Goal: Task Accomplishment & Management: Complete application form

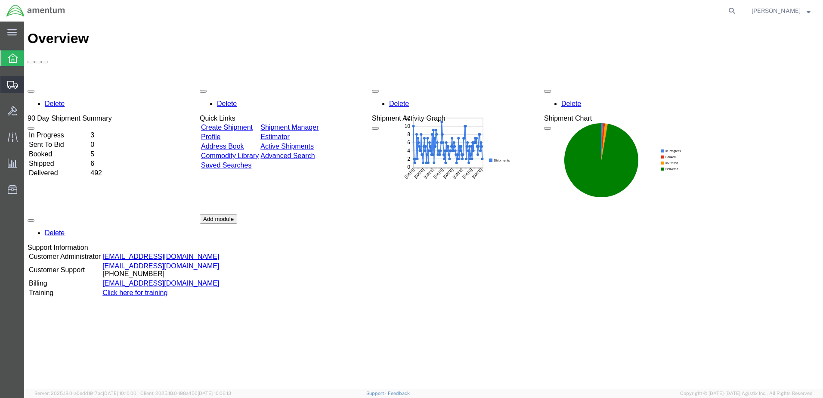
click at [0, 0] on span "Create from Template" at bounding box center [0, 0] width 0 height 0
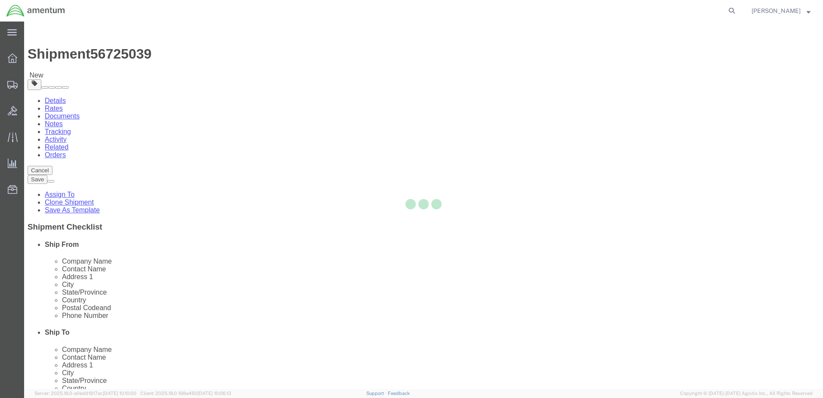
select select "49951"
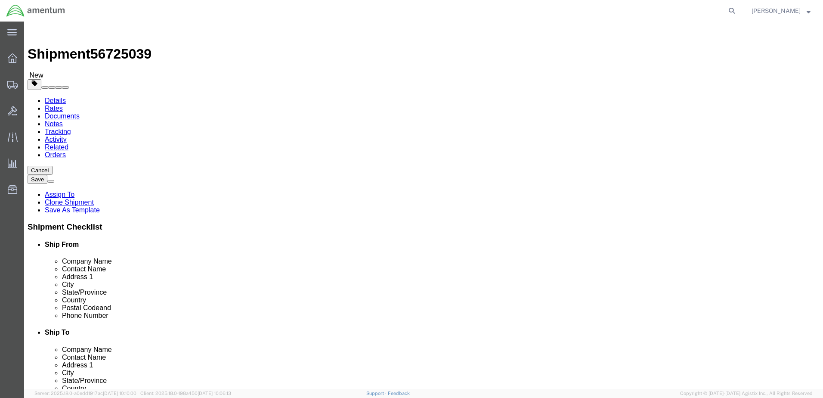
scroll to position [2280, 0]
select select "49917"
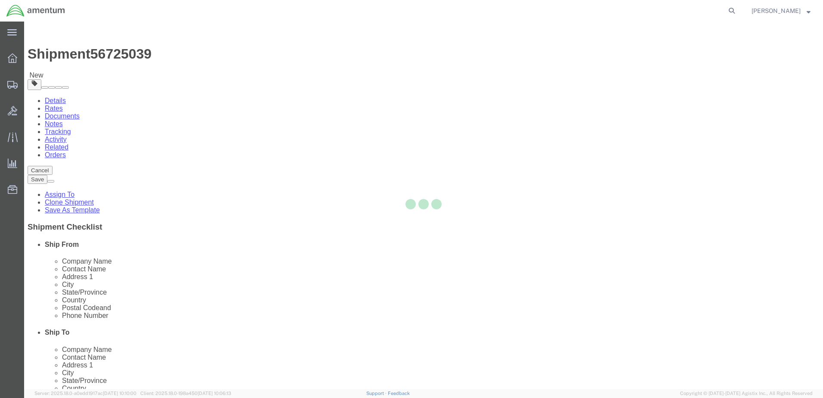
type input "Amentum Services, Inc."
type input "4640 Subchaser Ct"
type input "Bldg 200"
type input "[GEOGRAPHIC_DATA]"
type input "32244"
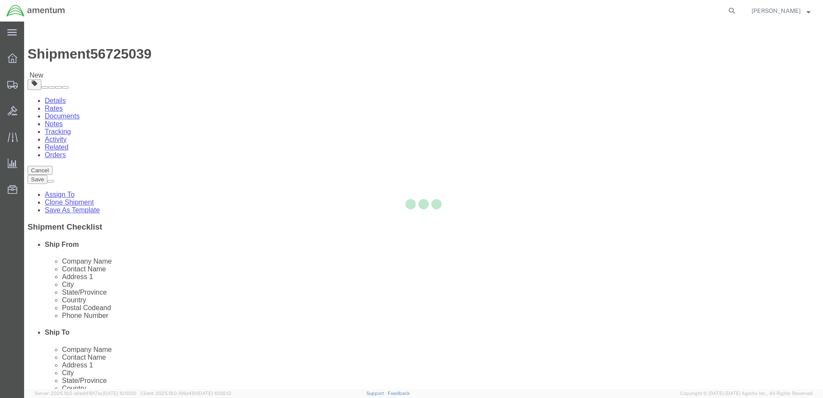
type input "[PHONE_NUMBER]"
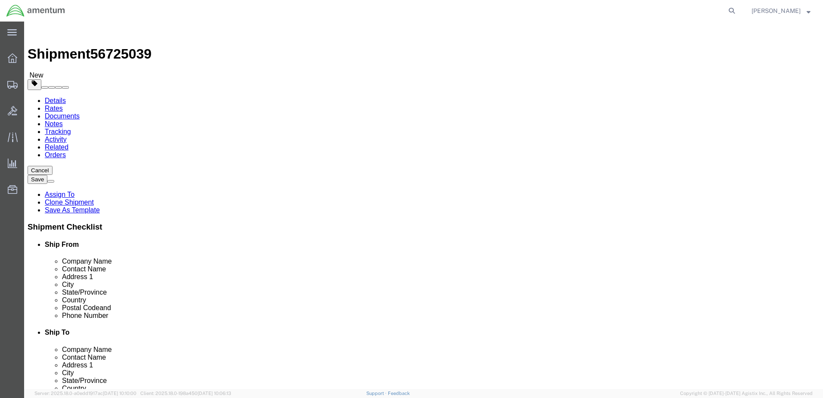
select select "FL"
click input "text"
type input "nic"
click p "- Amentum Services, Inc. - ([PERSON_NAME]) [STREET_ADDRESS]"
select select
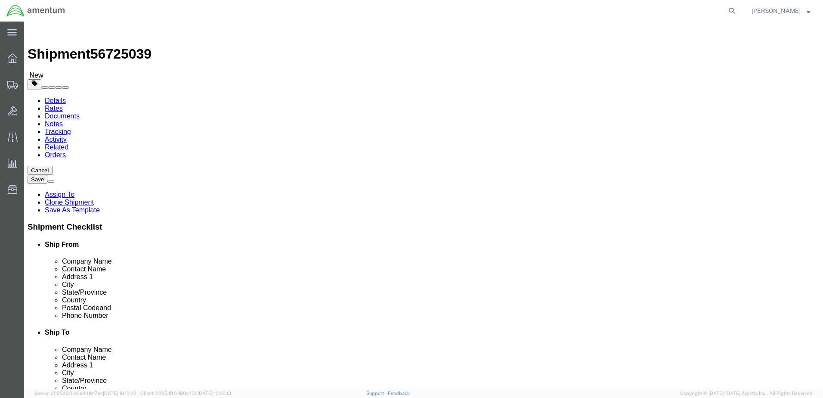
type input "[PERSON_NAME]"
select select "FL"
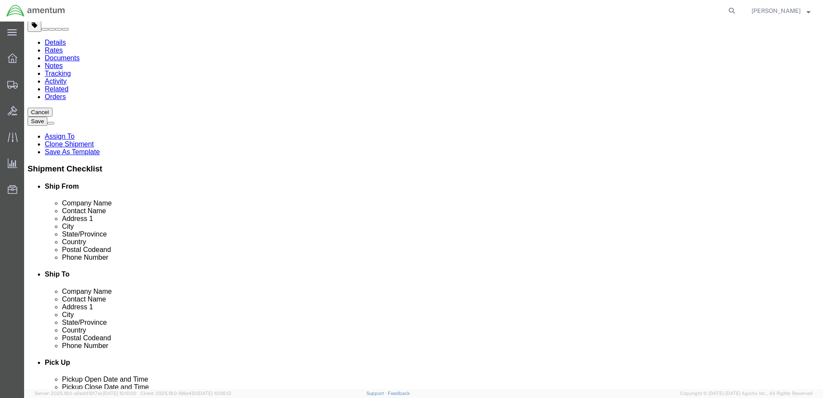
scroll to position [43, 0]
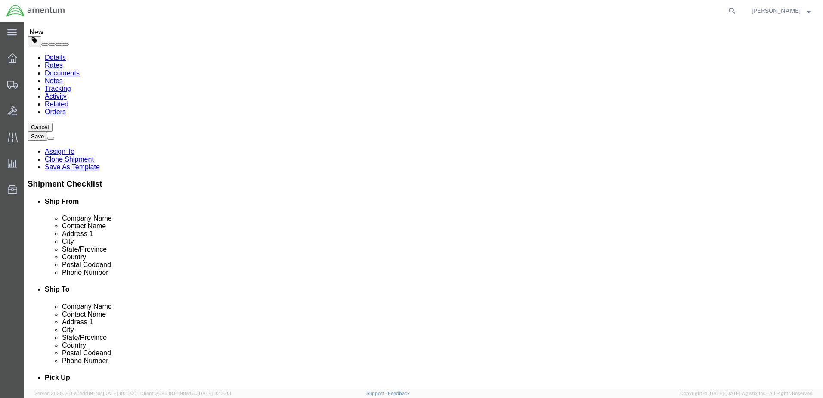
drag, startPoint x: 495, startPoint y: 151, endPoint x: 427, endPoint y: 152, distance: 68.0
click input "[PERSON_NAME]"
type input "[PERSON_NAME]"
select select "49917"
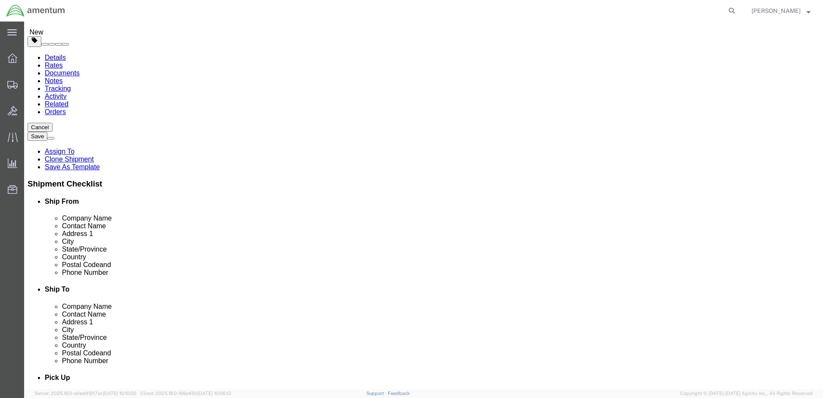
select select "FL"
click input "text"
paste input "[PERSON_NAME]"
click input "[PERSON_NAME]"
type input "[PERSON_NAME]"
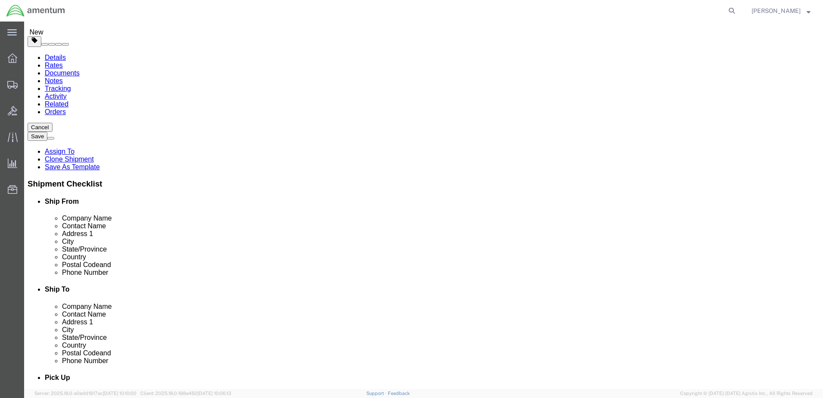
click input "[GEOGRAPHIC_DATA]"
click input "text"
paste input "[PERSON_NAME][EMAIL_ADDRESS][PERSON_NAME][DOMAIN_NAME]"
type input "[PERSON_NAME][EMAIL_ADDRESS][PERSON_NAME][DOMAIN_NAME]"
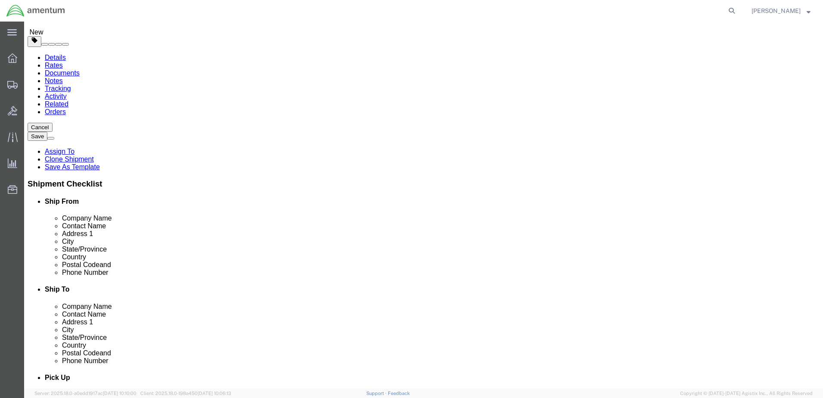
click input "checkbox"
checkbox input "false"
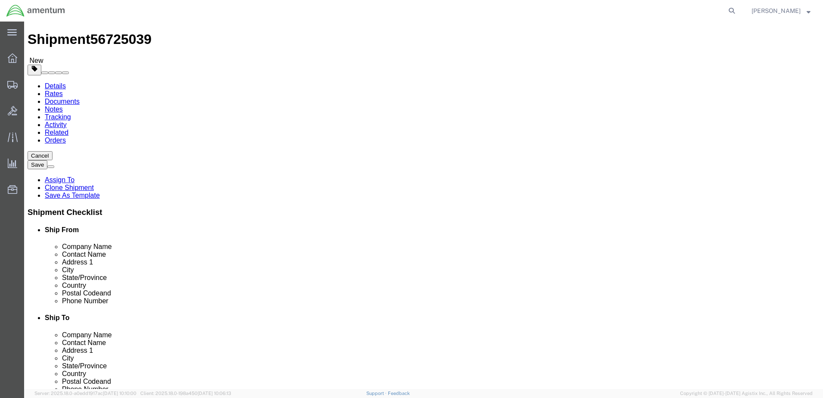
scroll to position [0, 0]
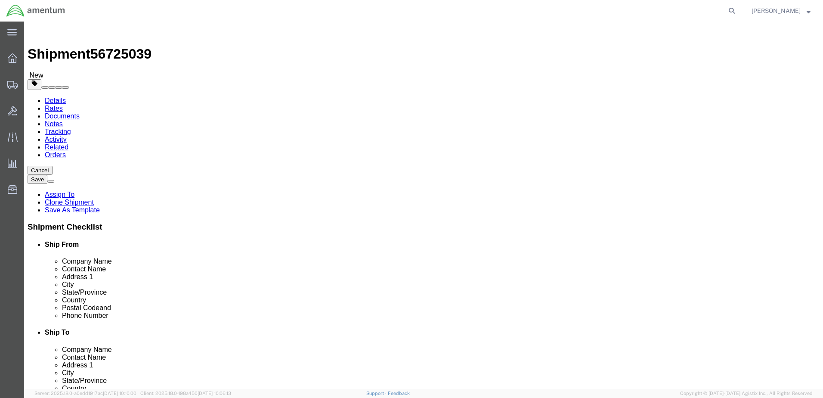
click span
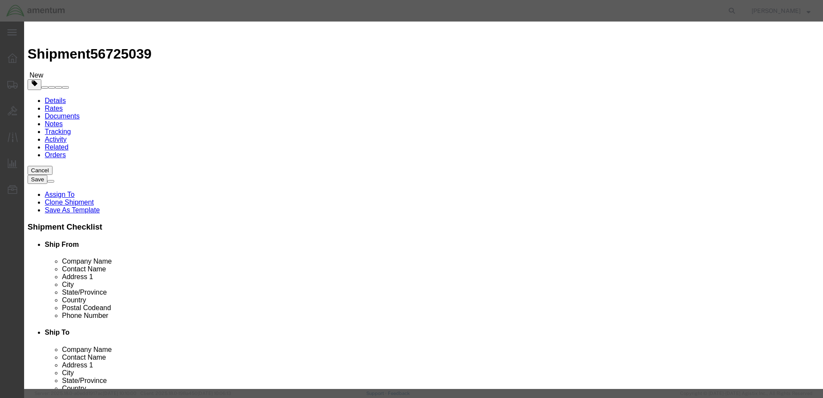
click input "checkbox"
checkbox input "true"
click button "Save"
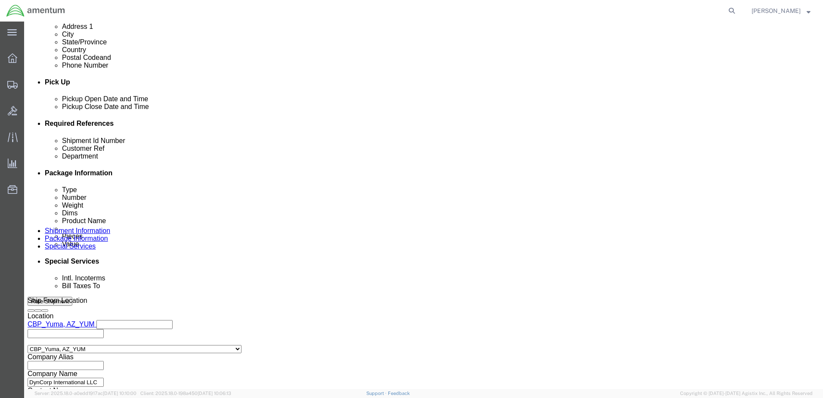
scroll to position [344, 0]
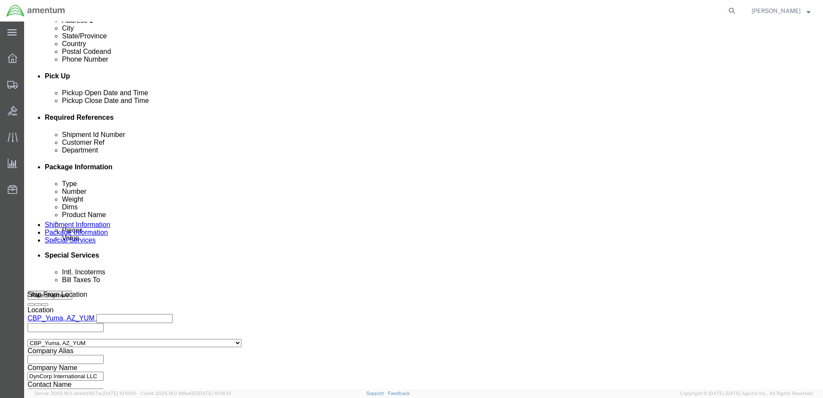
click div "[DATE] 5:07 PM"
click input "5:07 PM"
type input "1:30 PM"
click button "Apply"
click div "[DATE] 2:30 PM"
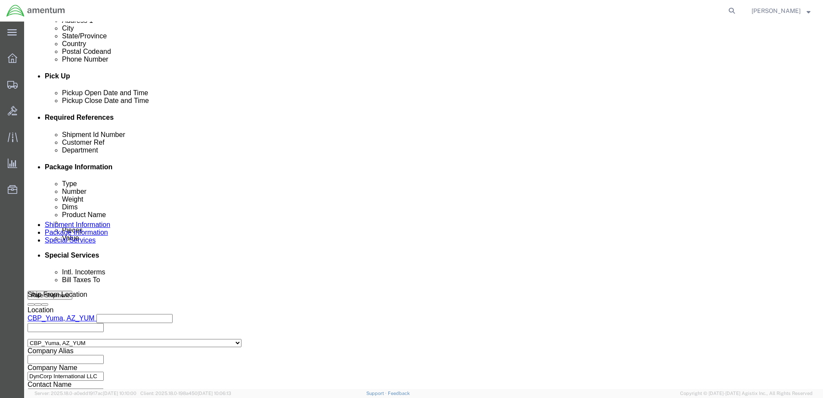
type input "4:00 PM"
click button "Apply"
click div
click input "5:00 PM"
type input "8:30 AM"
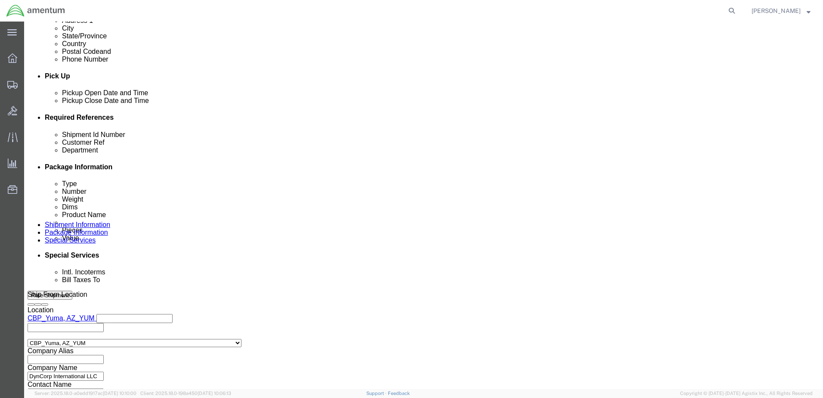
click button "Apply"
click div
click input "9:30 AM"
type input "12:30 PM"
click button "Apply"
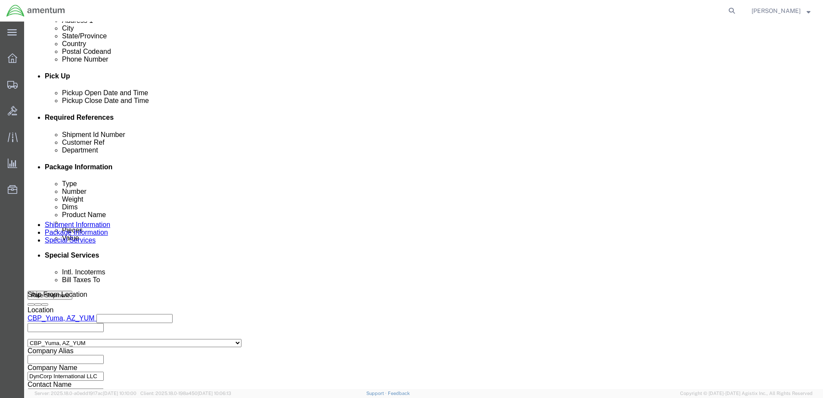
click input "text"
click div "Customer Ref"
click input "text"
paste input "329013"
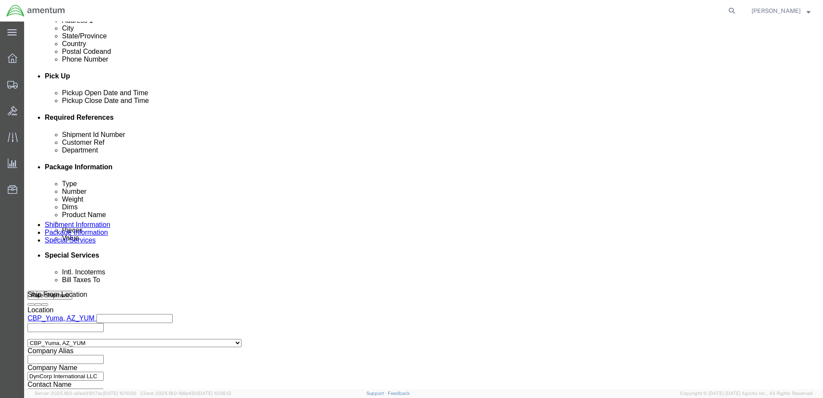
type input "Usage 329013"
click input "text"
paste input "96165"
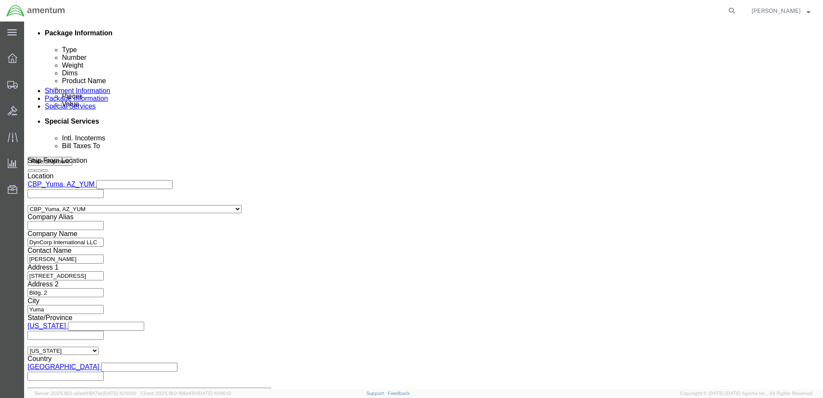
scroll to position [479, 0]
type input "96165"
click button "Continue"
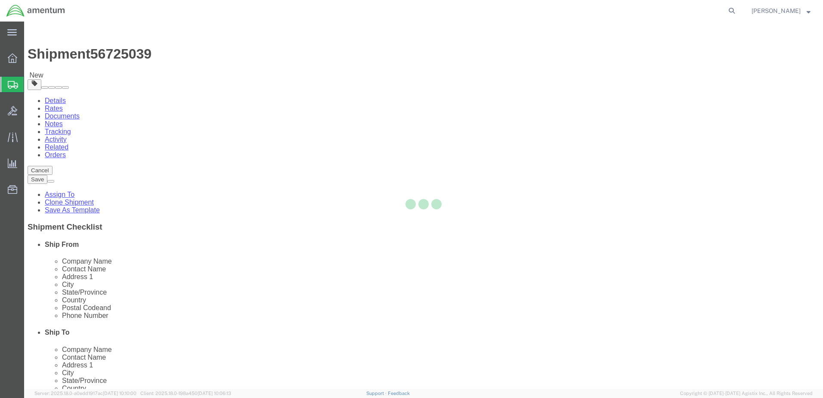
select select "CBOX"
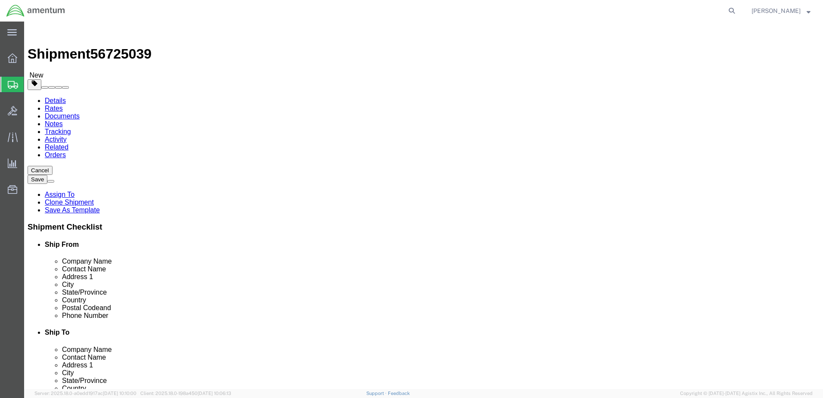
click input "text"
type input "1"
type input "16"
type input "12"
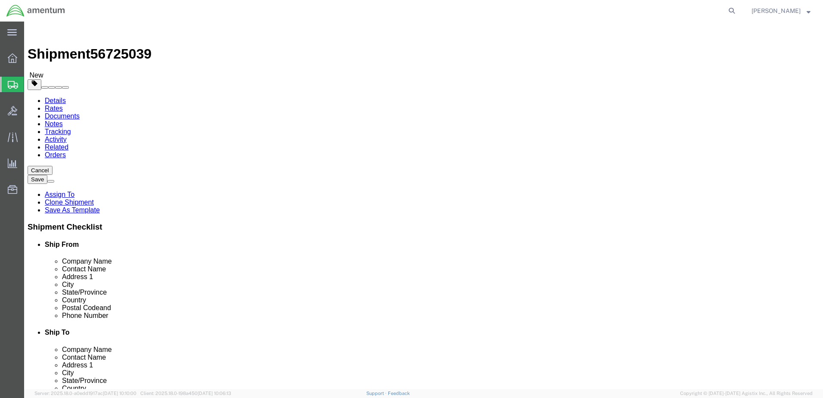
type input "10"
drag, startPoint x: 143, startPoint y: 227, endPoint x: 113, endPoint y: 225, distance: 30.2
click div "0.00 Select kgs lbs"
type input "7"
click link "Add Content"
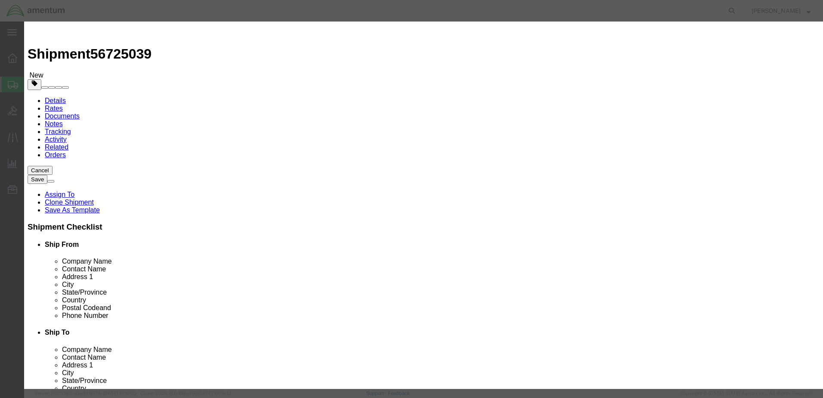
click input "text"
click input "Night Vision Goggles"
drag, startPoint x: 358, startPoint y: 70, endPoint x: 265, endPoint y: 69, distance: 92.5
click input "Night Vision Goggles"
type input "Night Vision Goggles"
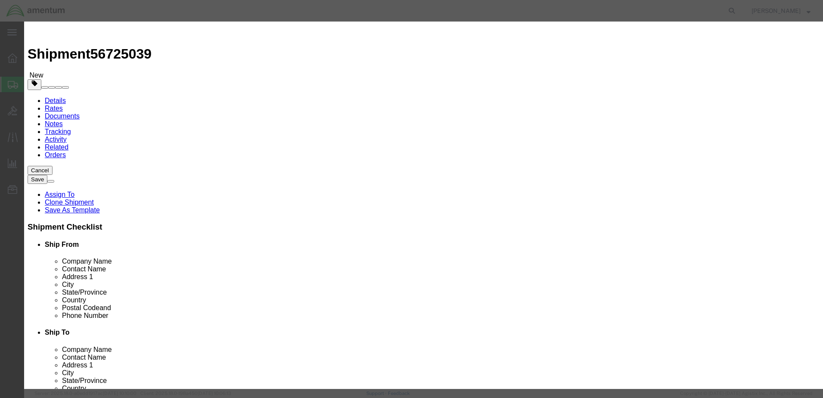
click textarea
paste textarea "Night Vision Goggles"
type textarea "Night Vision Goggles"
click input "0"
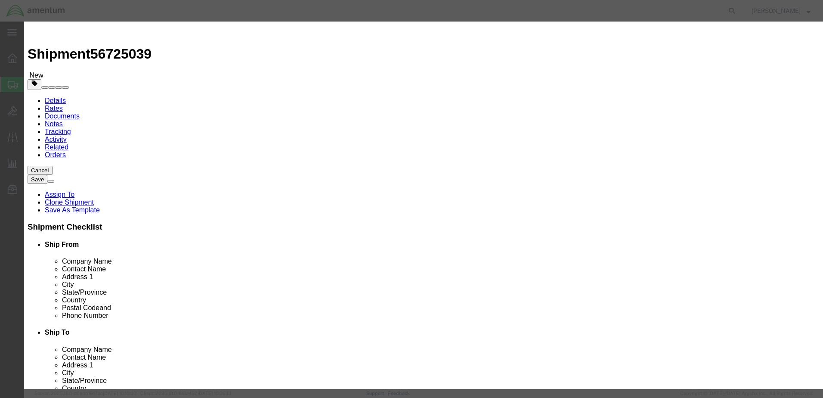
type input "2"
type input "27350.00"
select select "USD"
click button "Save & Close"
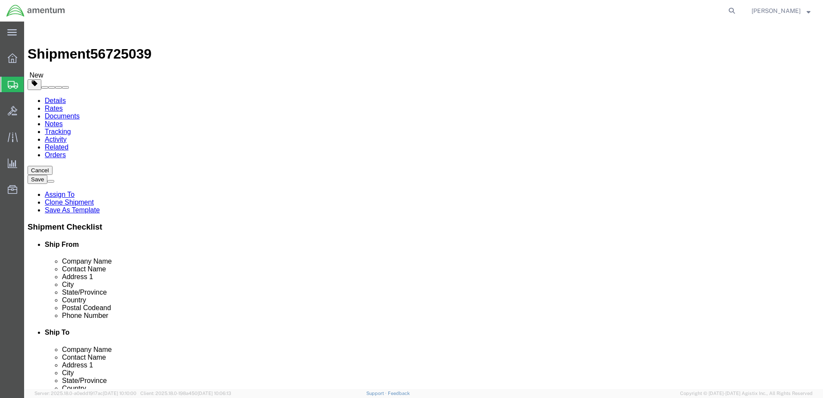
scroll to position [47, 0]
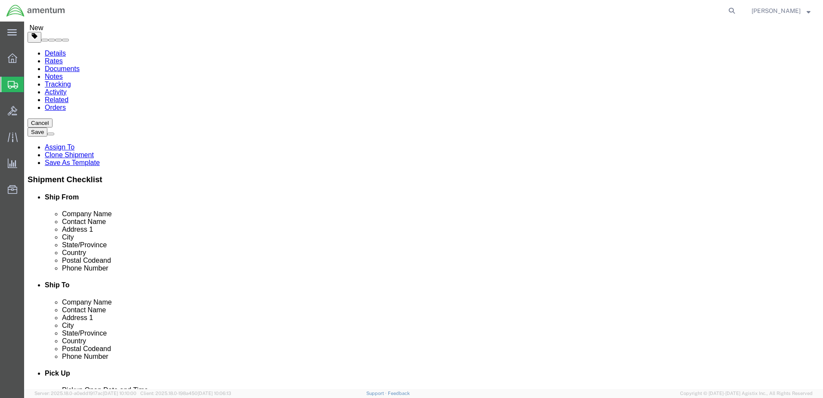
click button "Continue"
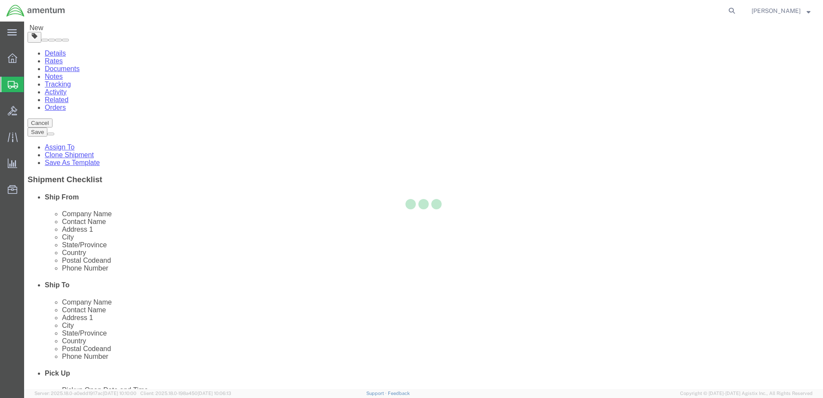
select select
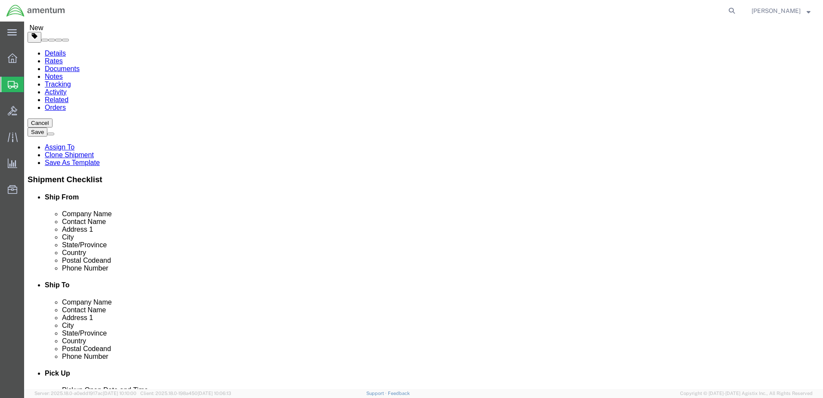
select select "DEPARTMENT"
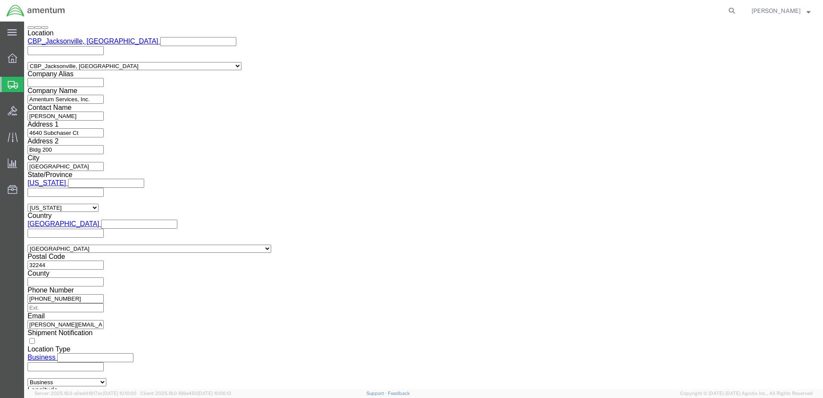
scroll to position [1189, 0]
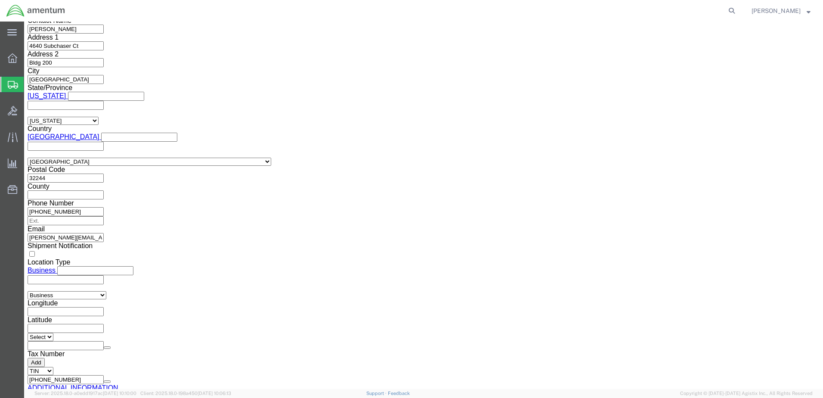
click button "Rate Shipment"
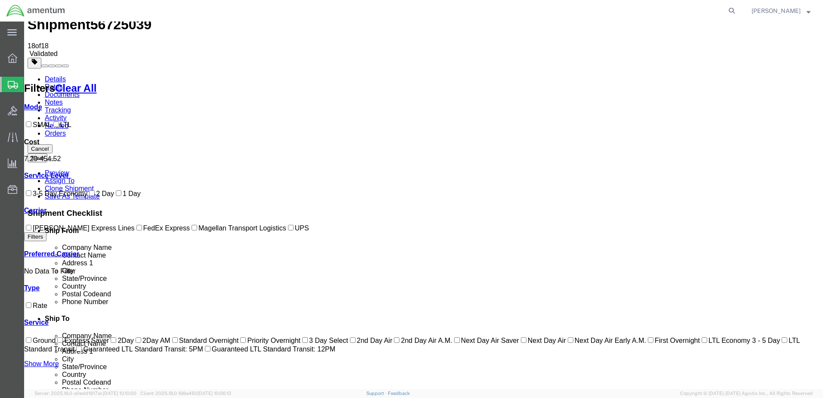
scroll to position [0, 0]
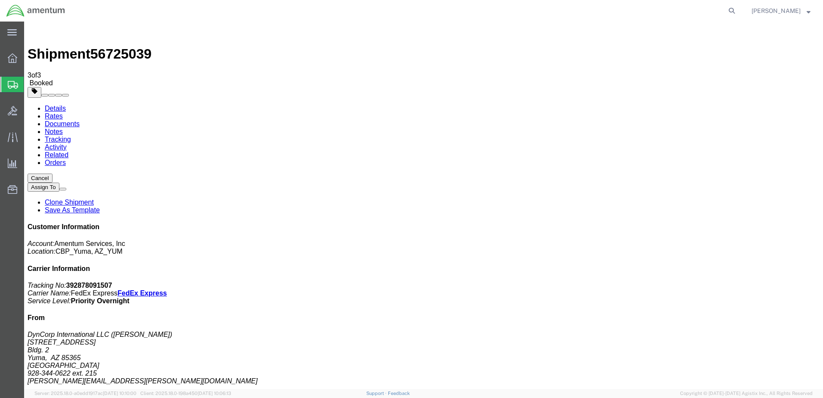
click at [66, 105] on link "Details" at bounding box center [55, 108] width 21 height 7
click link "Schedule pickup request"
click link "Documents"
drag, startPoint x: 717, startPoint y: 142, endPoint x: 776, endPoint y: 139, distance: 59.0
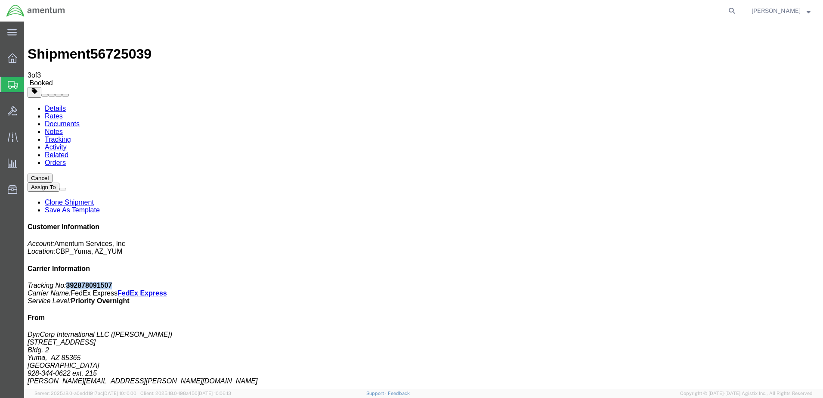
click at [776, 281] on p "Tracking No: 392878091507 Carrier Name: FedEx Express FedEx Express Service Lev…" at bounding box center [424, 292] width 792 height 23
drag, startPoint x: 776, startPoint y: 139, endPoint x: 754, endPoint y: 145, distance: 23.1
copy b "392878091507"
click at [798, 240] on p "Account: Amentum Services, Inc Location: CBP_Yuma, [GEOGRAPHIC_DATA]" at bounding box center [424, 247] width 792 height 15
drag, startPoint x: 669, startPoint y: 144, endPoint x: 799, endPoint y: 169, distance: 132.8
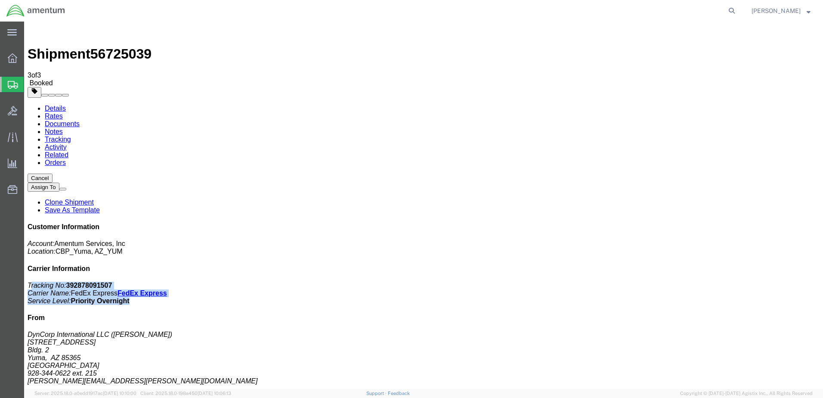
click at [799, 281] on p "Tracking No: 392878091507 Carrier Name: FedEx Express FedEx Express Service Lev…" at bounding box center [424, 292] width 792 height 23
drag, startPoint x: 799, startPoint y: 169, endPoint x: 752, endPoint y: 167, distance: 47.4
copy p "racking No: 392878091507 Carrier Name: FedEx Express FedEx Express Service Leve…"
